Goal: Task Accomplishment & Management: Complete application form

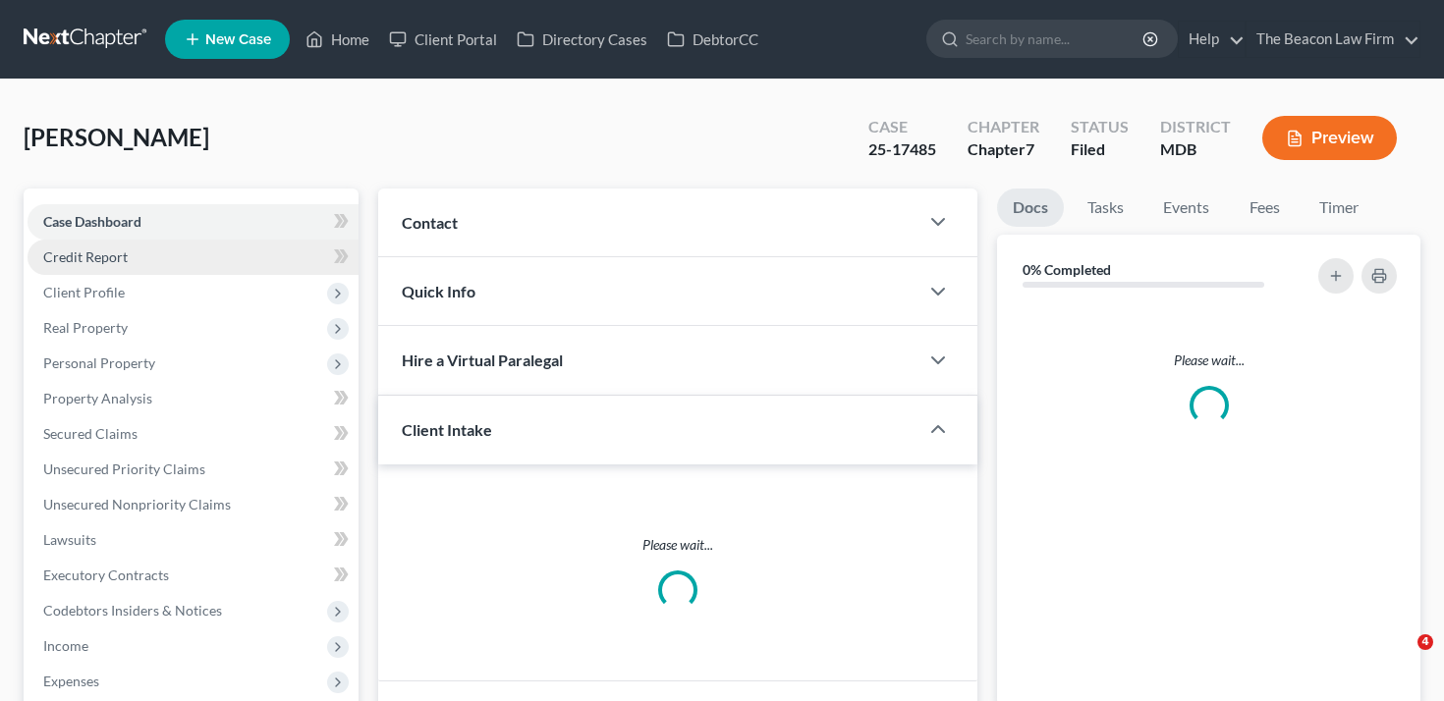
click at [130, 258] on link "Credit Report" at bounding box center [192, 257] width 331 height 35
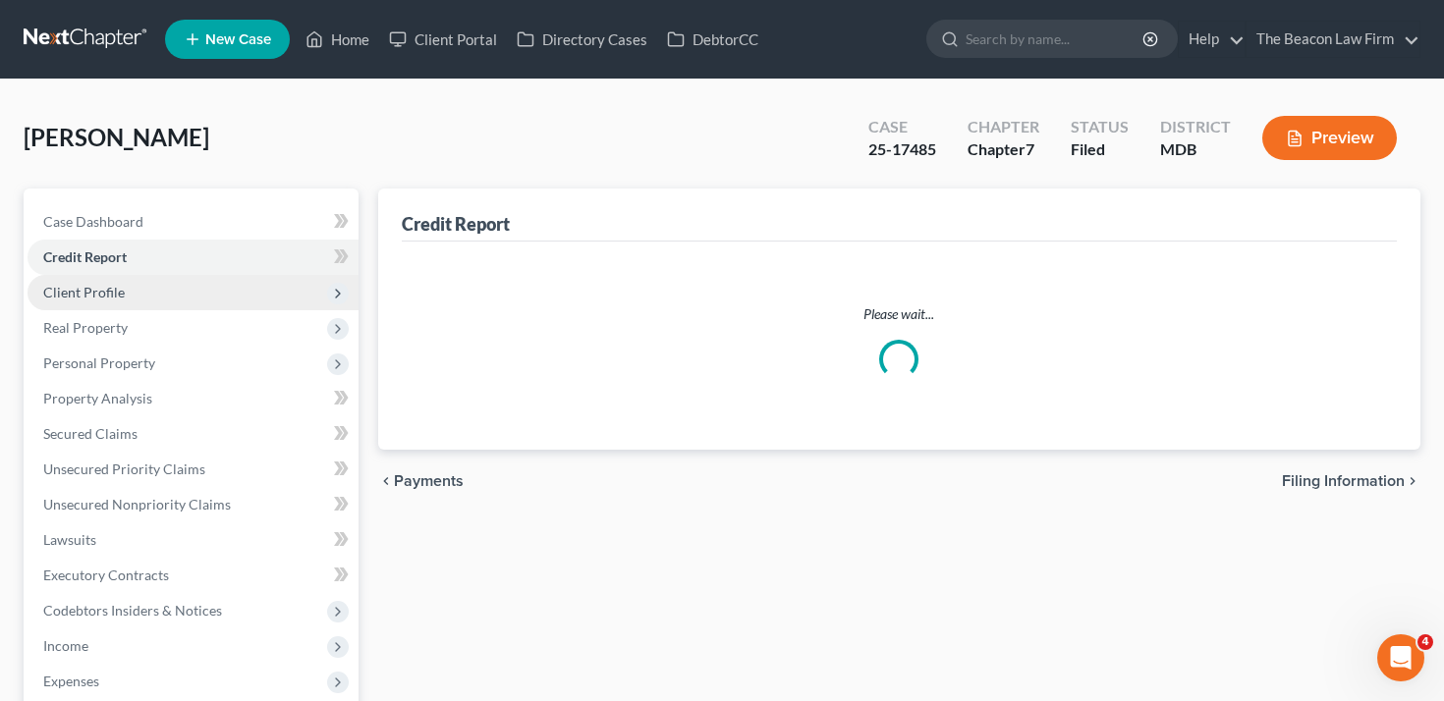
click at [129, 299] on span "Client Profile" at bounding box center [192, 292] width 331 height 35
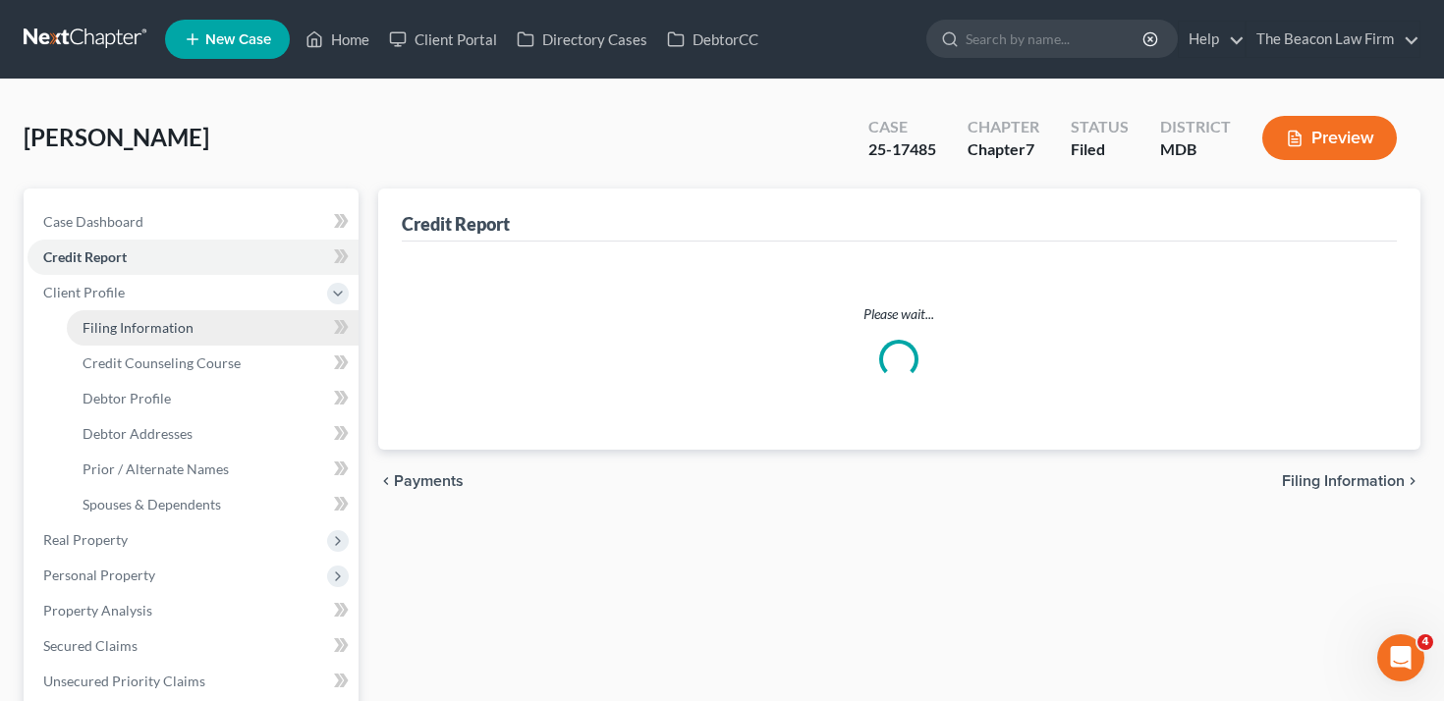
click at [137, 322] on span "Filing Information" at bounding box center [137, 327] width 111 height 17
select select "1"
select select "0"
select select "21"
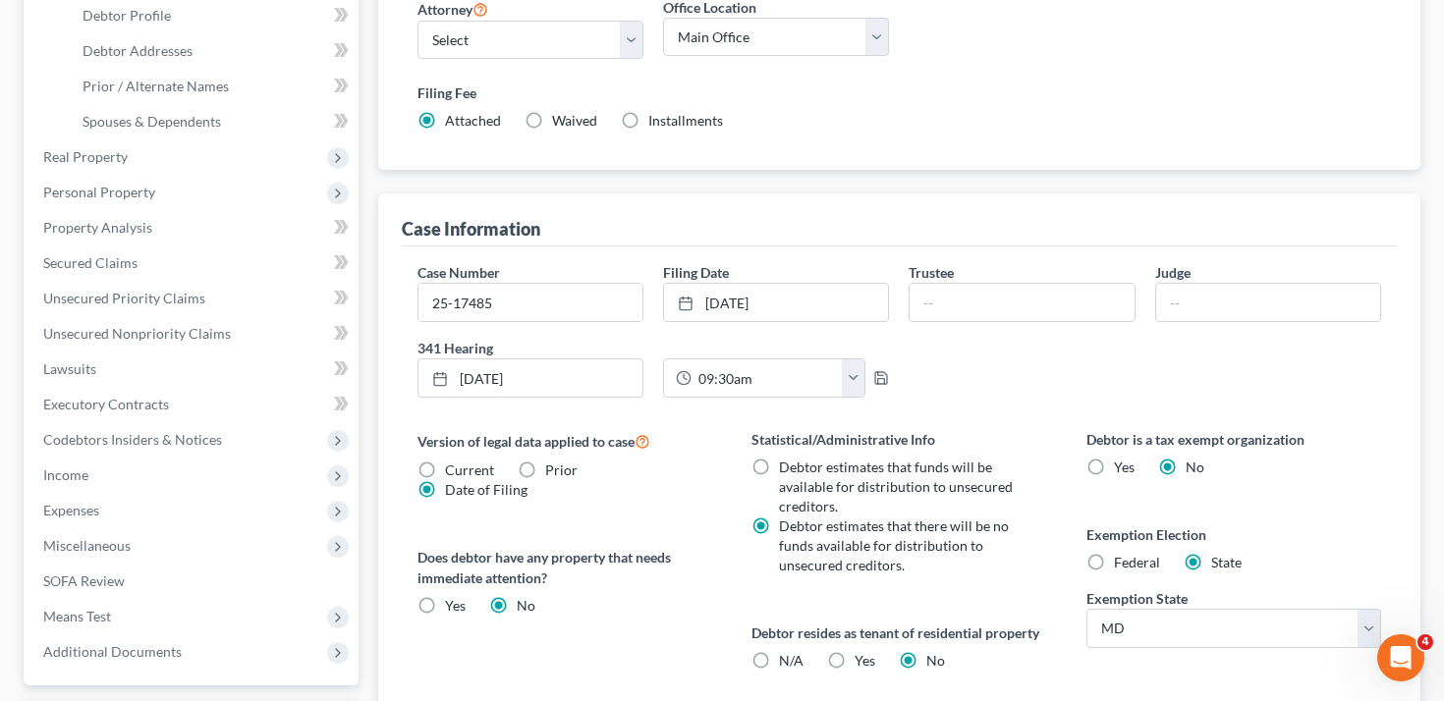
scroll to position [391, 0]
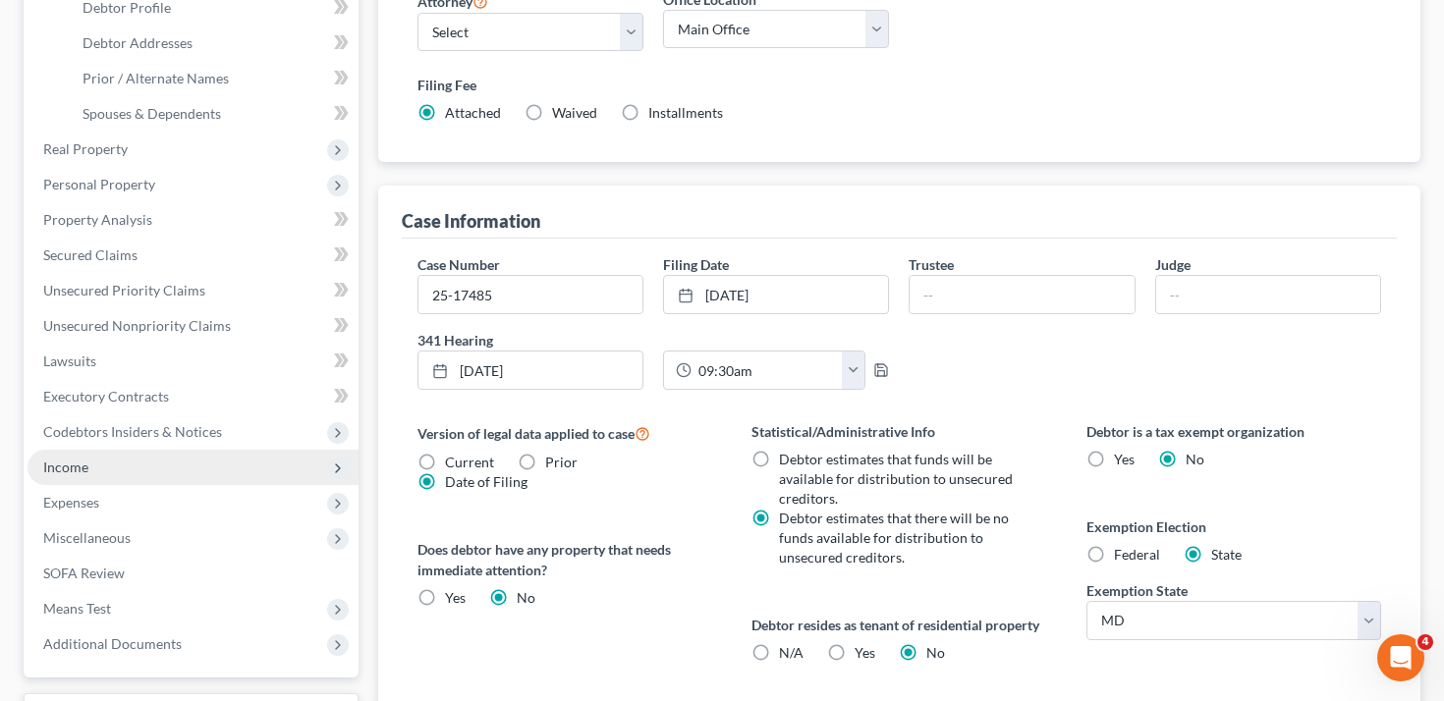
click at [128, 472] on span "Income" at bounding box center [192, 467] width 331 height 35
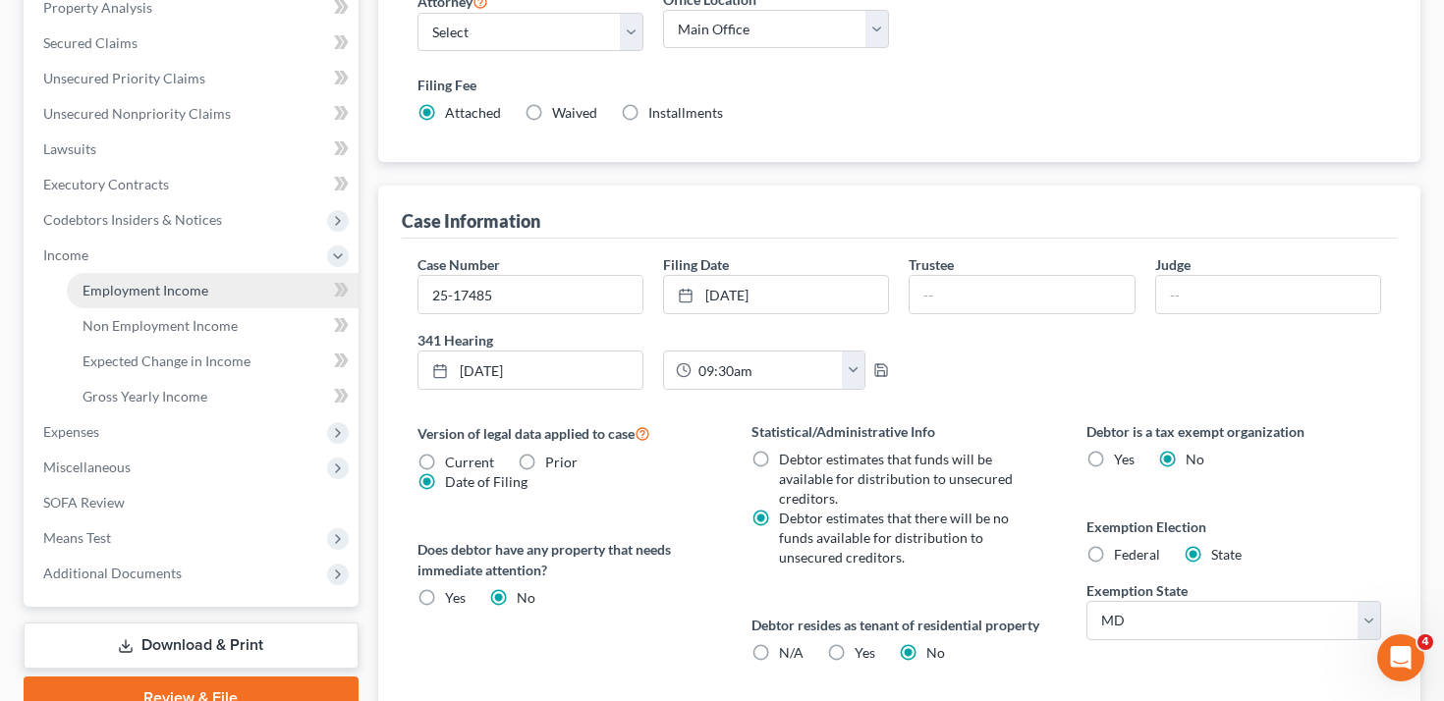
click at [156, 291] on span "Employment Income" at bounding box center [145, 290] width 126 height 17
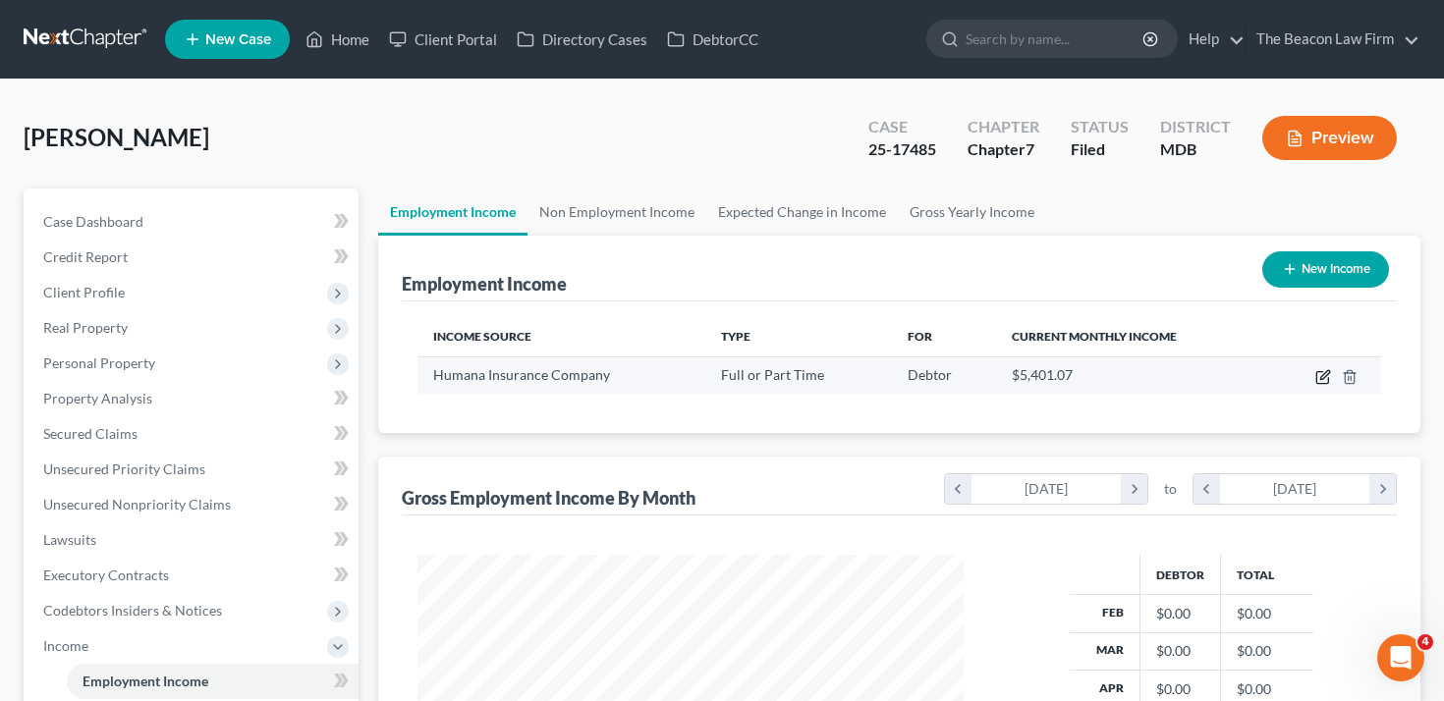
click at [1317, 372] on icon "button" at bounding box center [1322, 378] width 12 height 12
select select "0"
select select "18"
select select "2"
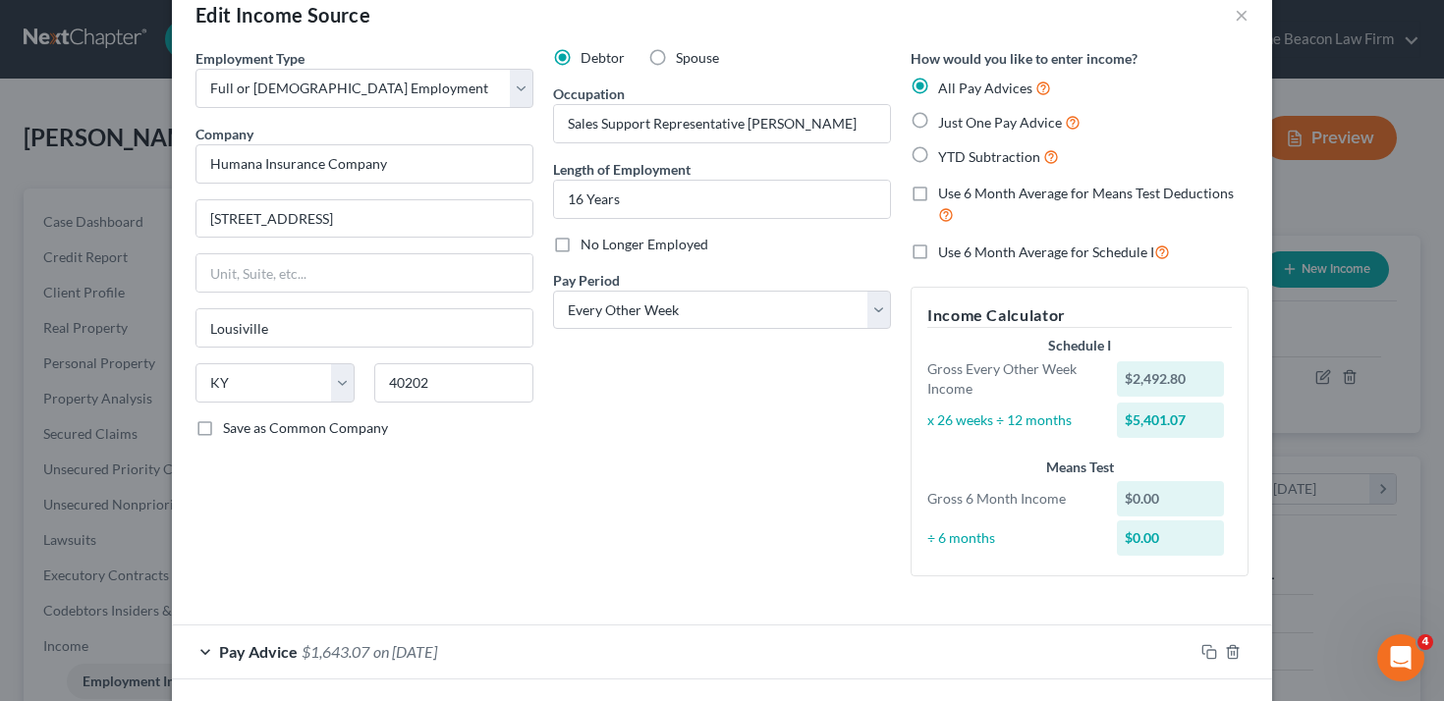
scroll to position [87, 0]
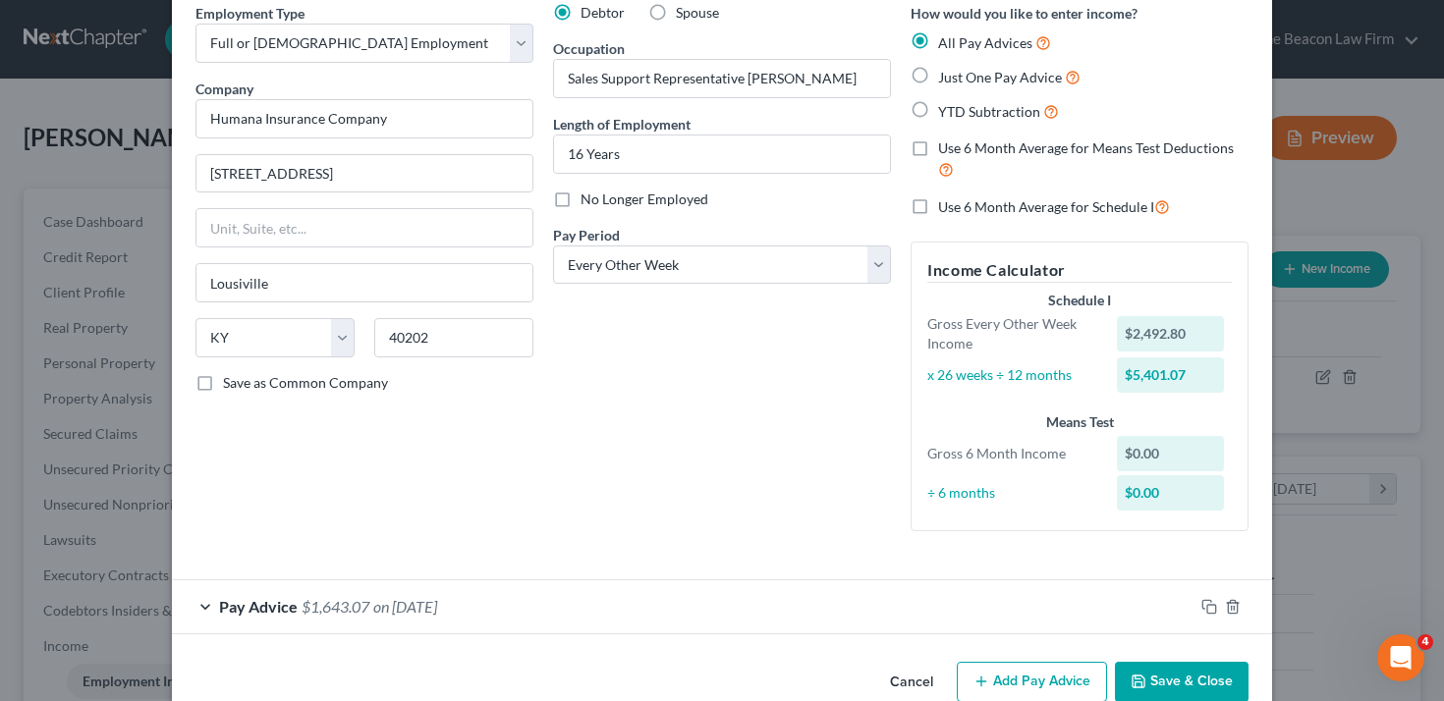
click at [796, 604] on div "Pay Advice $1,643.07 on [DATE]" at bounding box center [682, 606] width 1021 height 52
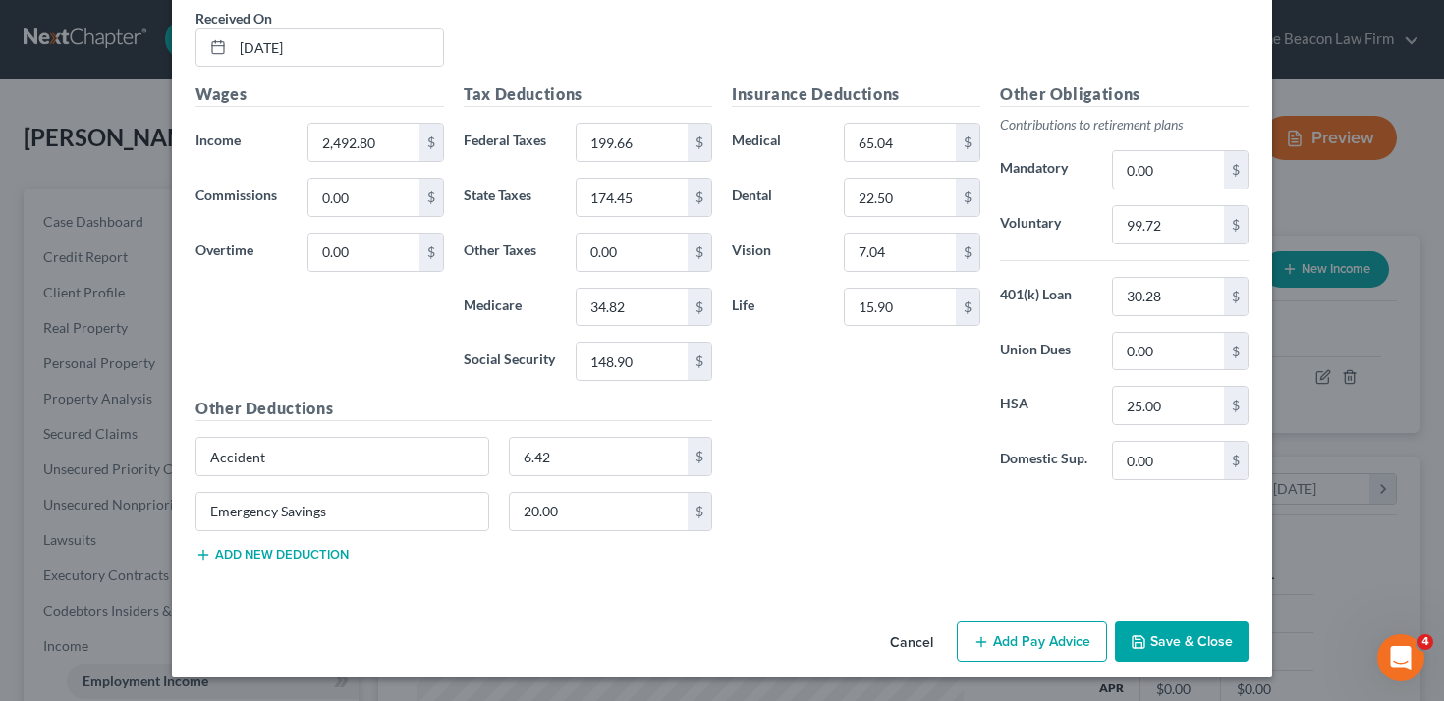
scroll to position [773, 0]
click at [909, 641] on button "Cancel" at bounding box center [911, 643] width 75 height 39
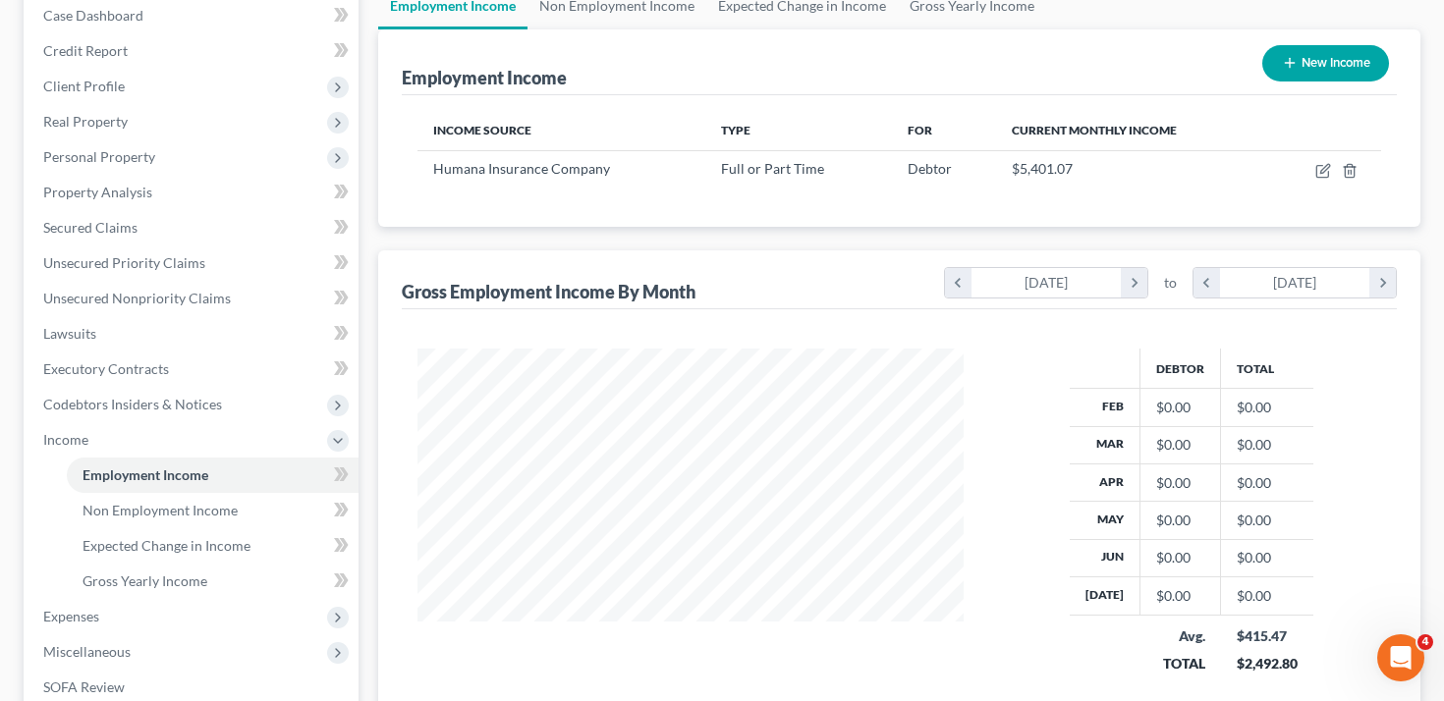
scroll to position [392, 0]
